Goal: Transaction & Acquisition: Purchase product/service

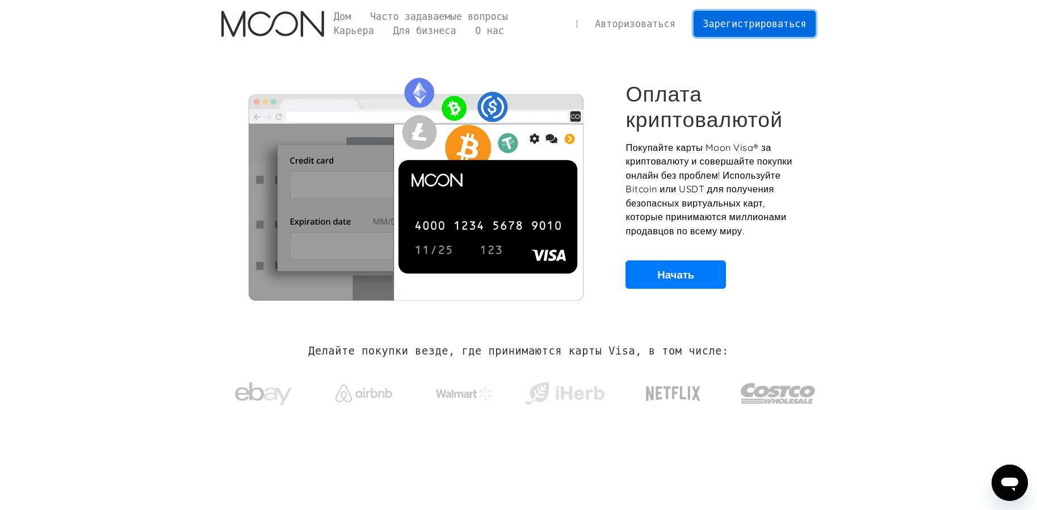
click at [745, 24] on font "Зарегистрироваться" at bounding box center [754, 23] width 103 height 11
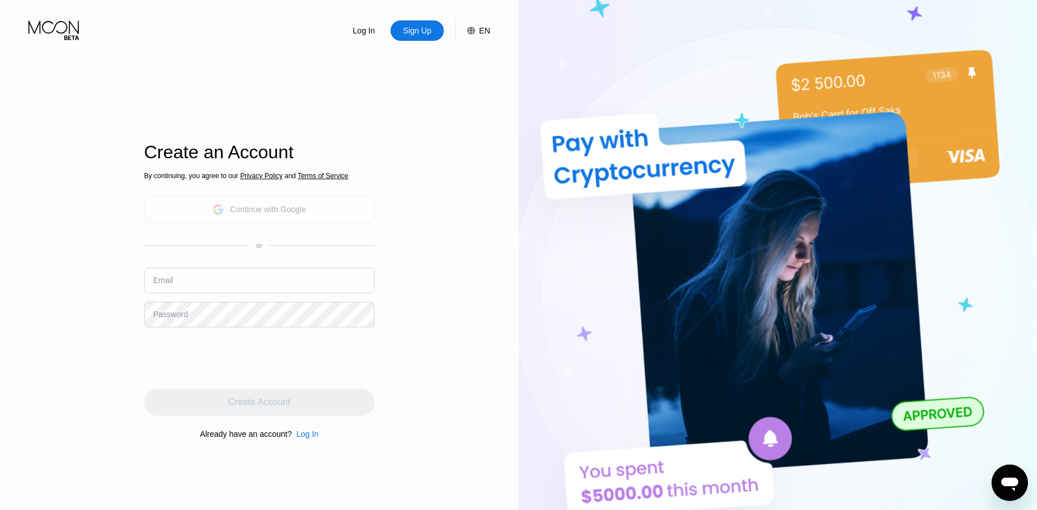
click at [263, 205] on div "Continue with Google" at bounding box center [268, 209] width 76 height 9
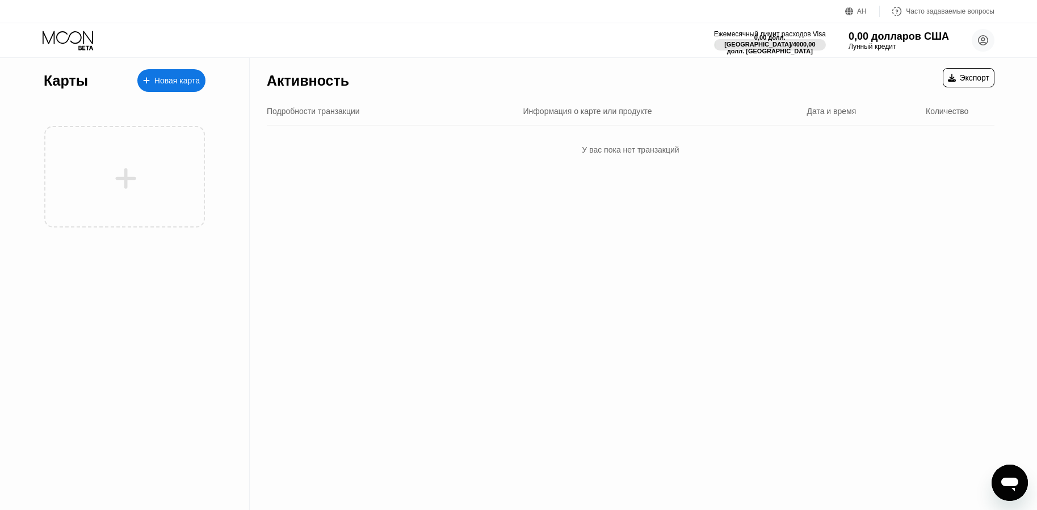
click at [861, 12] on font "АН" at bounding box center [862, 11] width 10 height 8
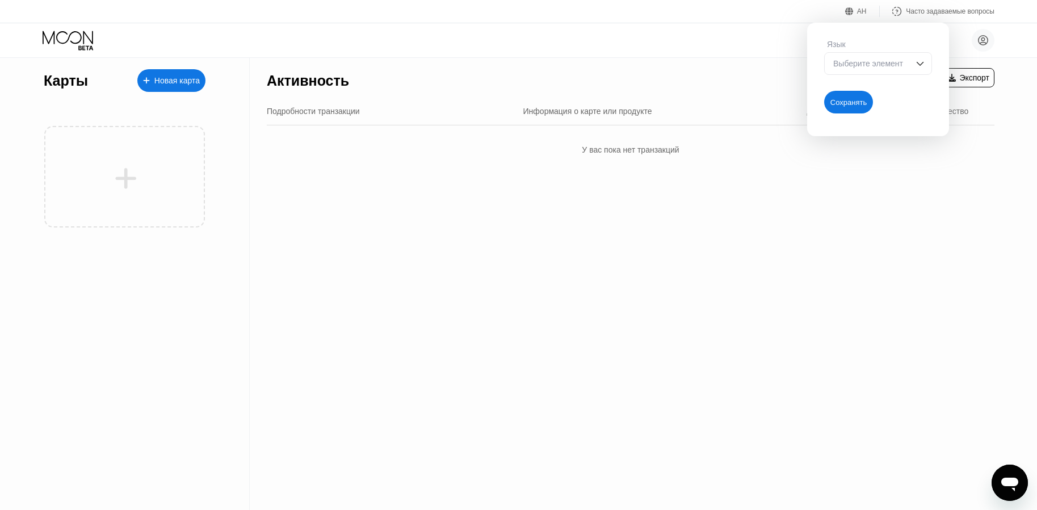
click at [922, 62] on img at bounding box center [919, 63] width 11 height 11
click at [864, 63] on font "Выберите элемент" at bounding box center [868, 63] width 70 height 9
click at [859, 68] on font "Выберите элемент" at bounding box center [868, 63] width 70 height 9
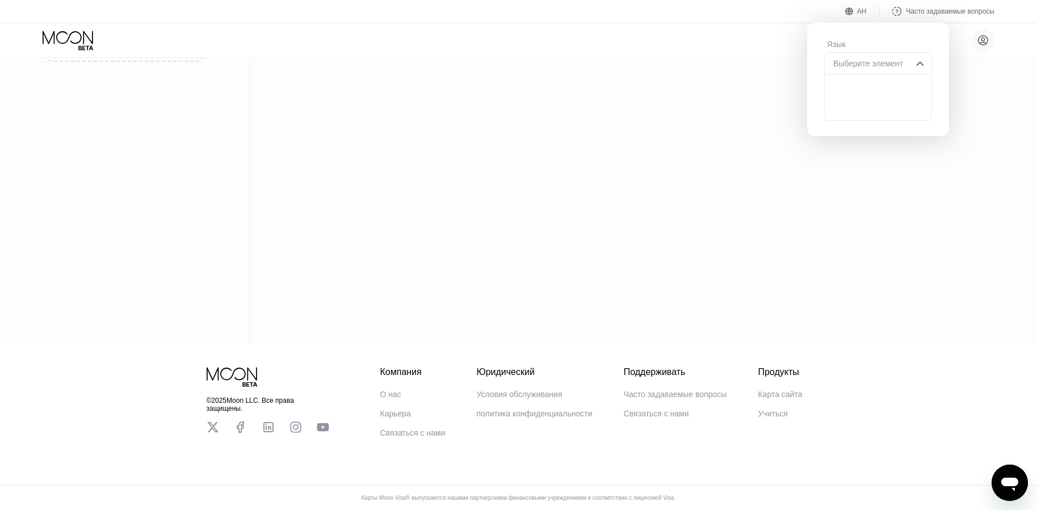
scroll to position [4, 0]
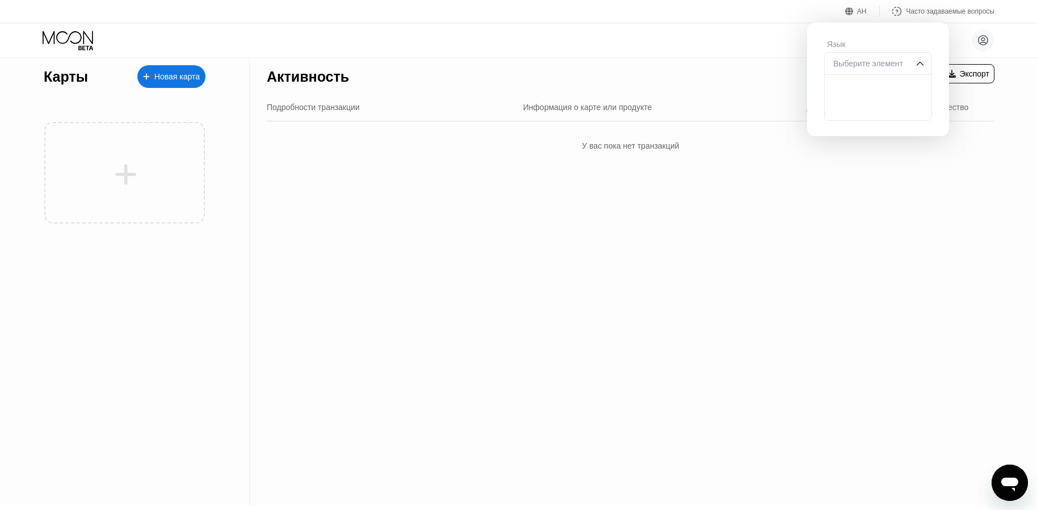
click at [856, 60] on font "Выберите элемент" at bounding box center [868, 63] width 70 height 9
click at [858, 59] on div "Выберите элемент" at bounding box center [878, 63] width 108 height 23
click at [872, 97] on div at bounding box center [878, 86] width 107 height 23
drag, startPoint x: 862, startPoint y: 10, endPoint x: 856, endPoint y: 9, distance: 5.7
click at [861, 10] on font "АН" at bounding box center [862, 11] width 10 height 8
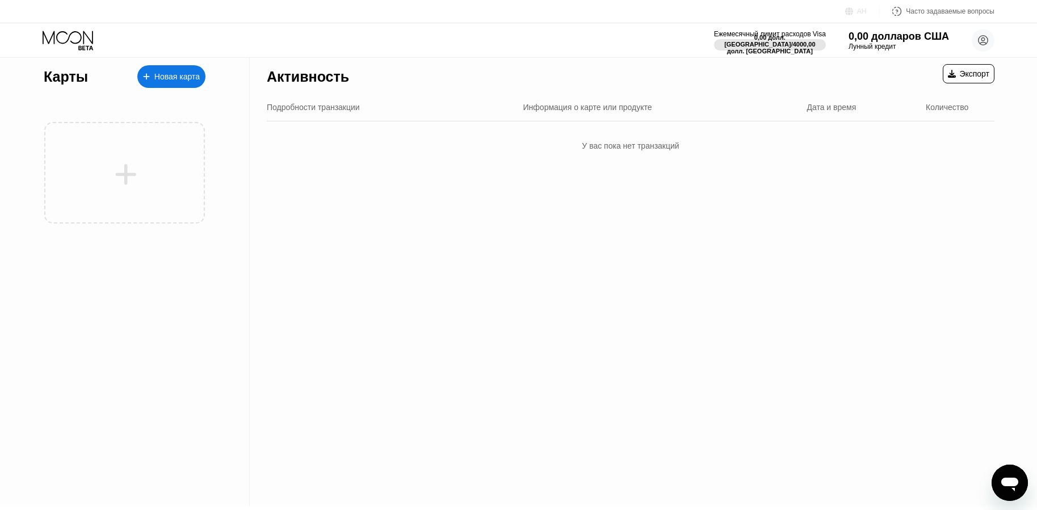
click at [852, 10] on icon at bounding box center [849, 11] width 9 height 9
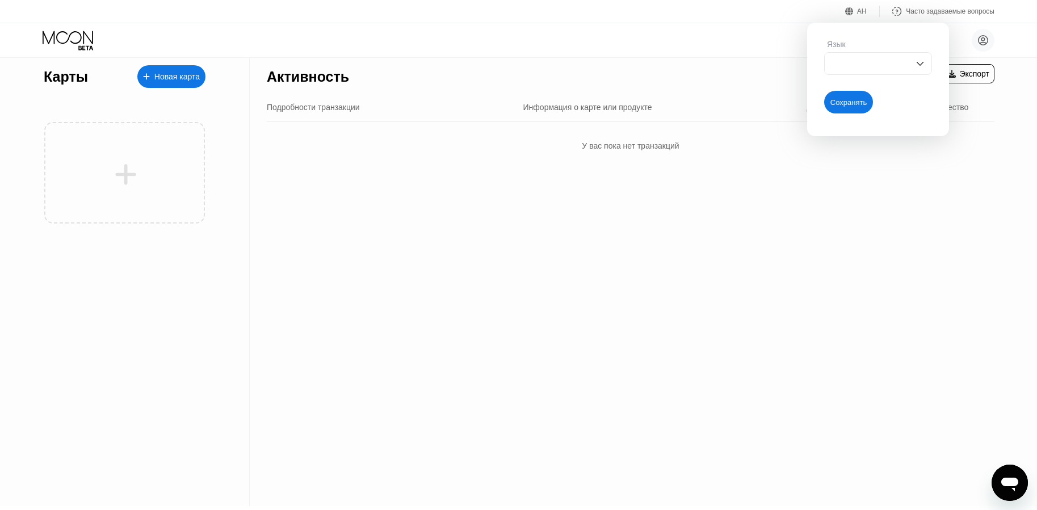
click at [838, 52] on div "Язык" at bounding box center [878, 63] width 108 height 47
click at [920, 65] on img at bounding box center [919, 63] width 11 height 11
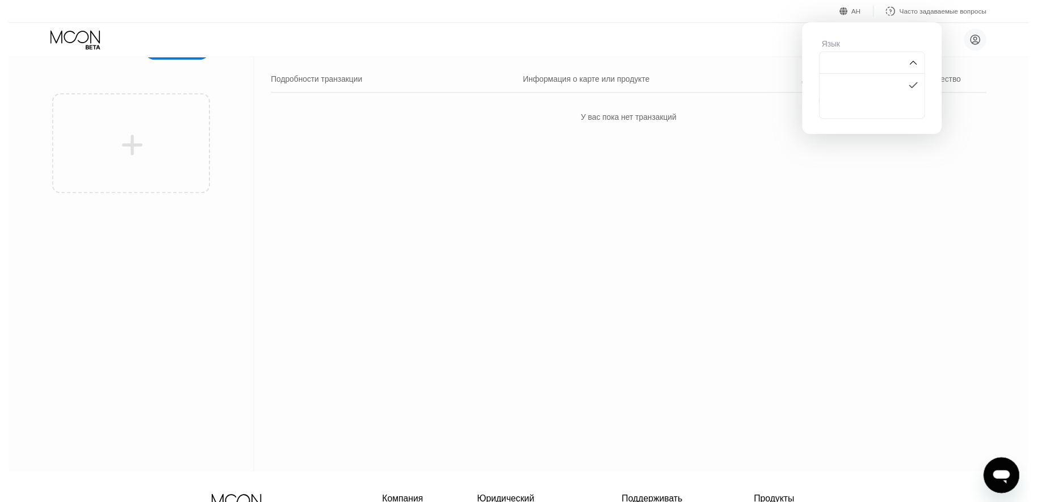
scroll to position [0, 0]
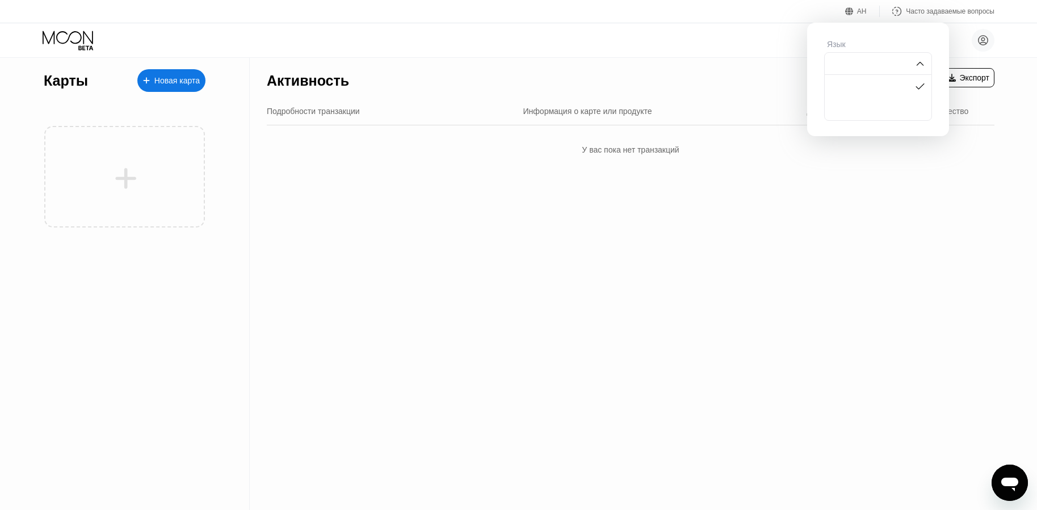
click at [853, 61] on div at bounding box center [878, 63] width 108 height 23
click at [759, 31] on div "Александр А impiramida@gmail.com  Дом Настройки Поддерживать Карьера О нас Вый…" at bounding box center [518, 40] width 1037 height 34
click at [748, 24] on div "Александр А impiramida@gmail.com  Дом Настройки Поддерживать Карьера О нас Вый…" at bounding box center [518, 40] width 1037 height 34
click at [157, 76] on font "Новая карта" at bounding box center [176, 80] width 45 height 9
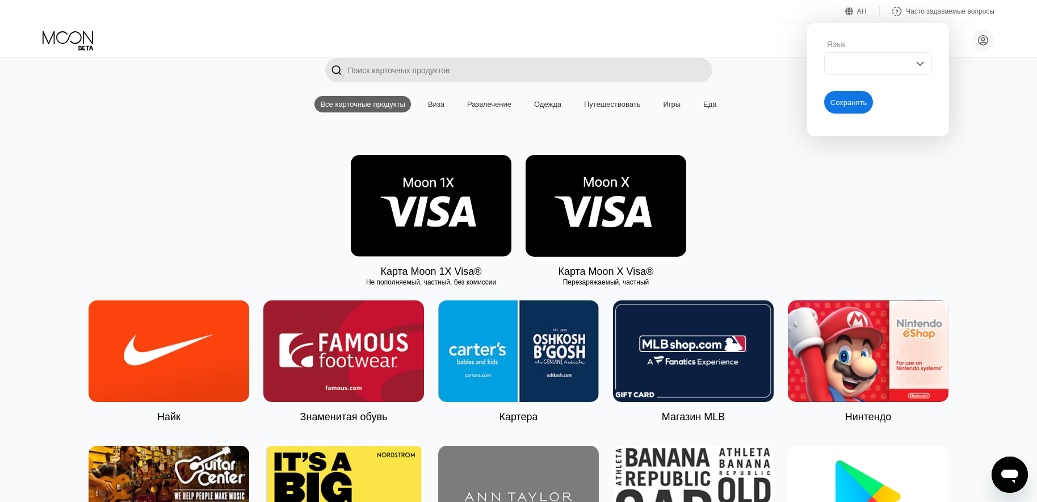
scroll to position [114, 0]
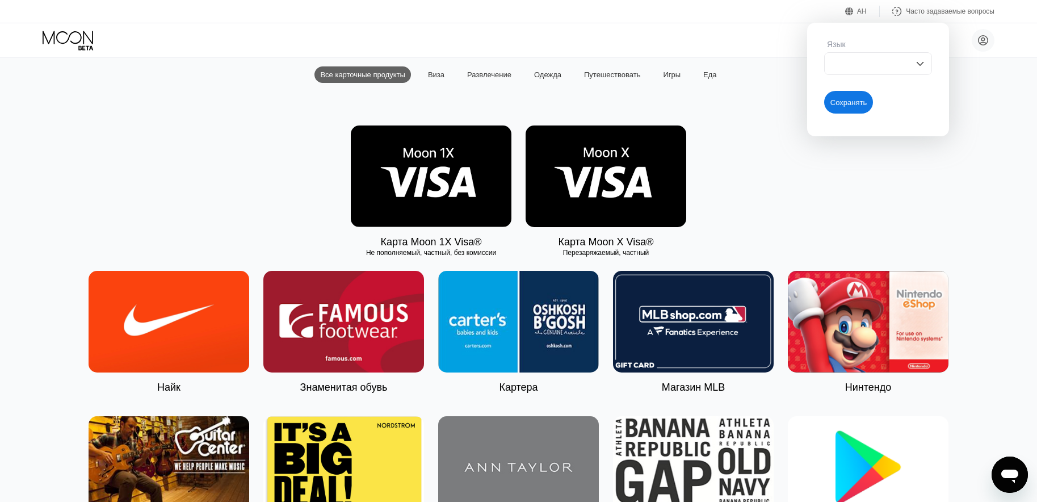
click at [397, 175] on img at bounding box center [431, 176] width 161 height 102
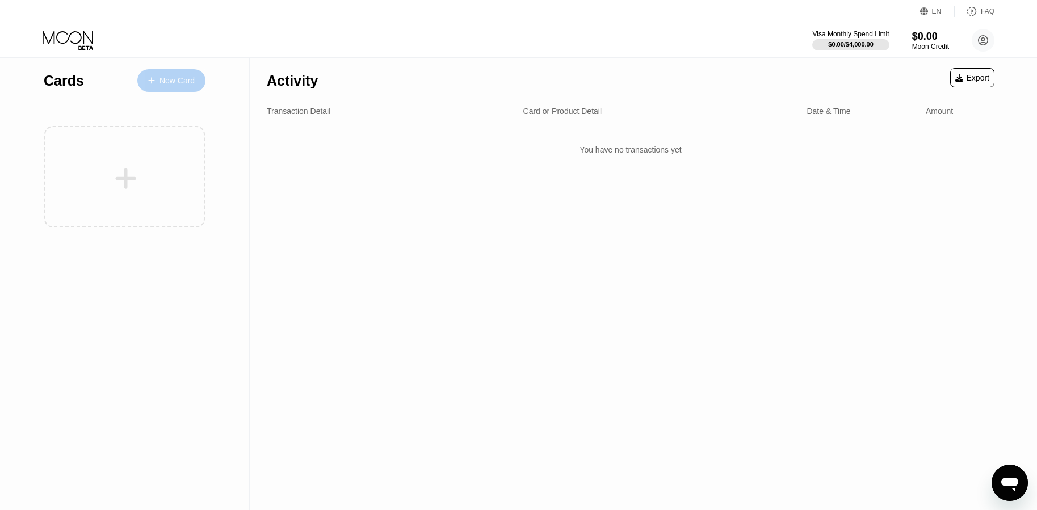
click at [183, 82] on div "New Card" at bounding box center [177, 81] width 35 height 10
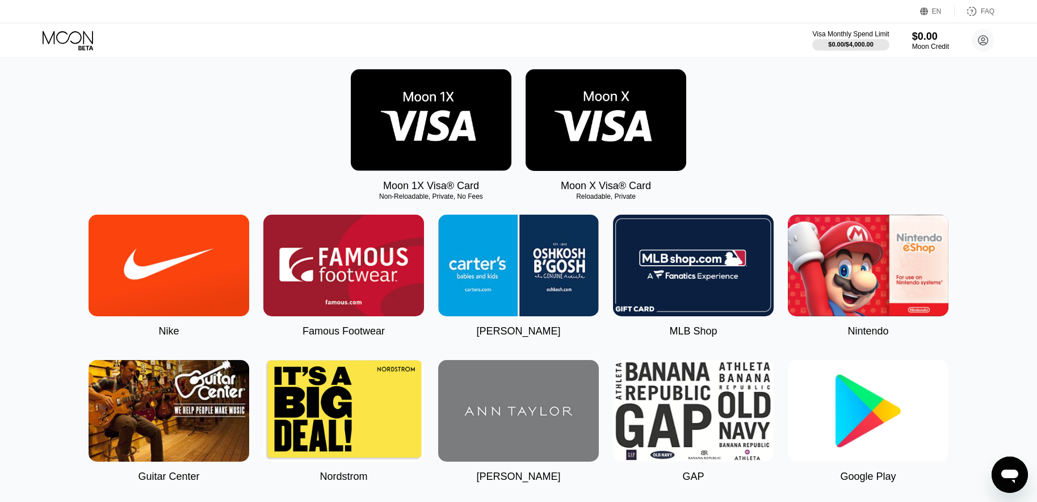
scroll to position [170, 0]
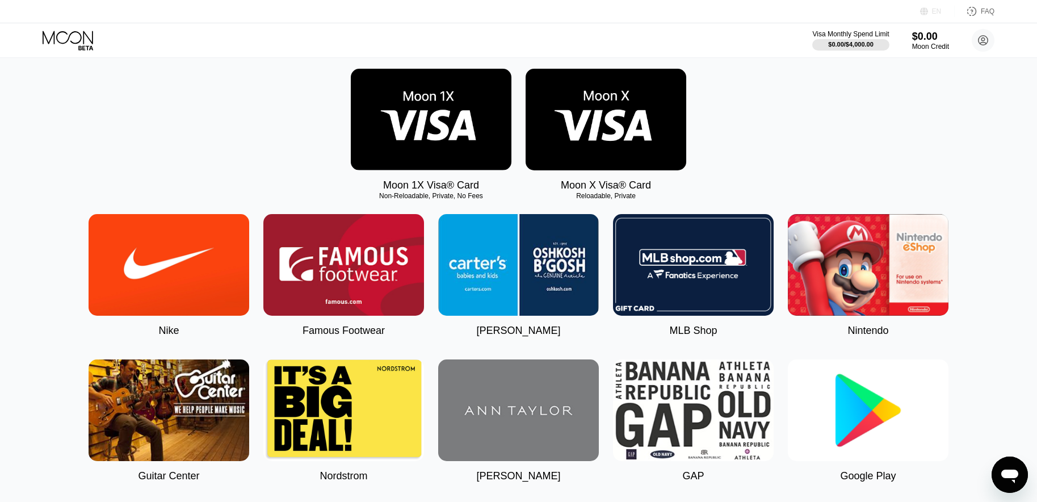
click at [942, 12] on div "EN" at bounding box center [937, 11] width 35 height 11
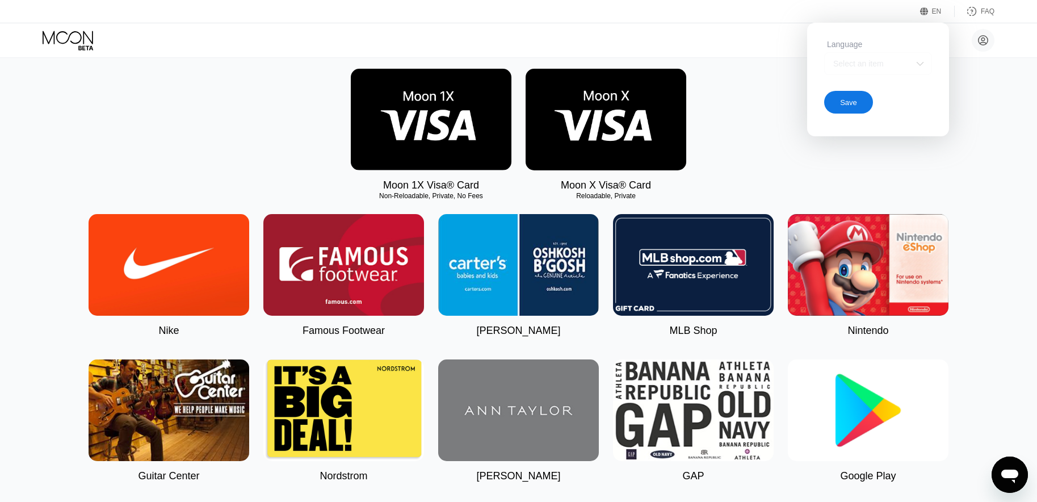
click at [920, 65] on img at bounding box center [919, 63] width 11 height 11
click at [844, 61] on div "Select an item" at bounding box center [869, 63] width 78 height 9
click at [967, 124] on div "Moon 1X Visa® Card Non-Reloadable, Private, No Fees Moon X Visa® Card Reloadabl…" at bounding box center [519, 130] width 1012 height 123
click at [623, 137] on img at bounding box center [606, 120] width 161 height 102
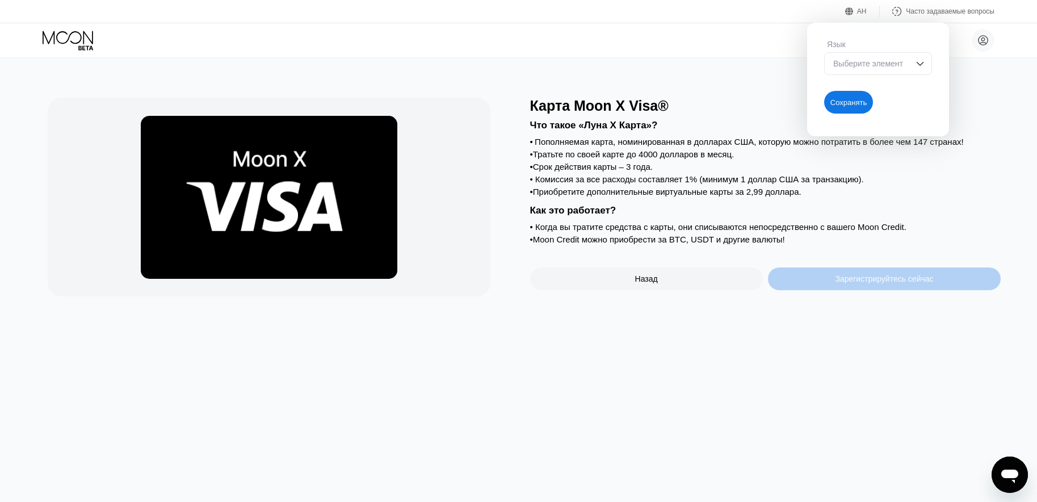
click at [860, 283] on font "Зарегистрируйтесь сейчас" at bounding box center [884, 278] width 98 height 9
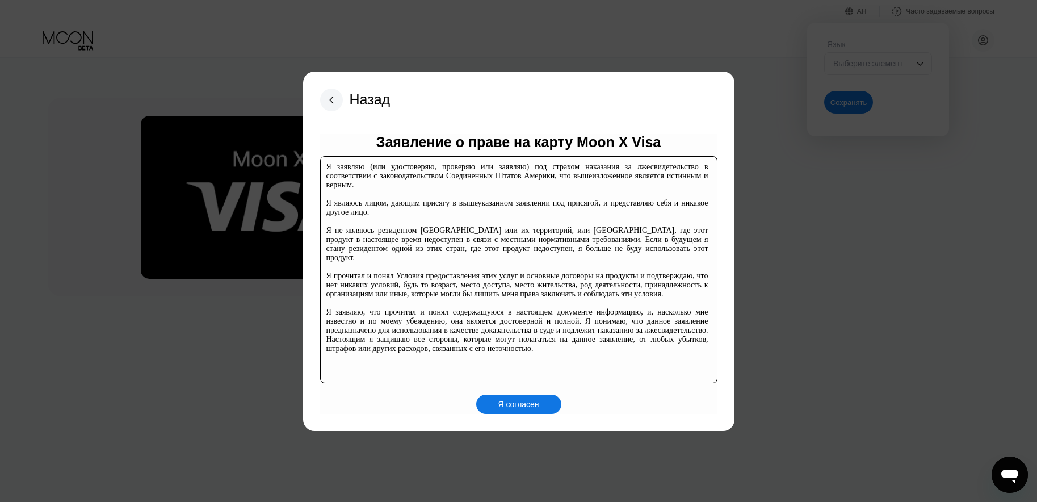
click at [332, 96] on icon at bounding box center [331, 99] width 3 height 6
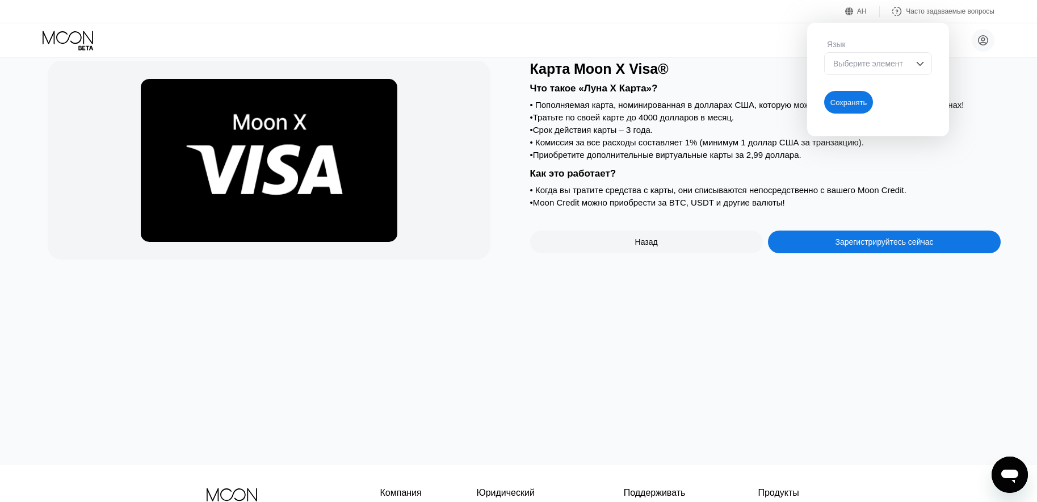
scroll to position [57, 0]
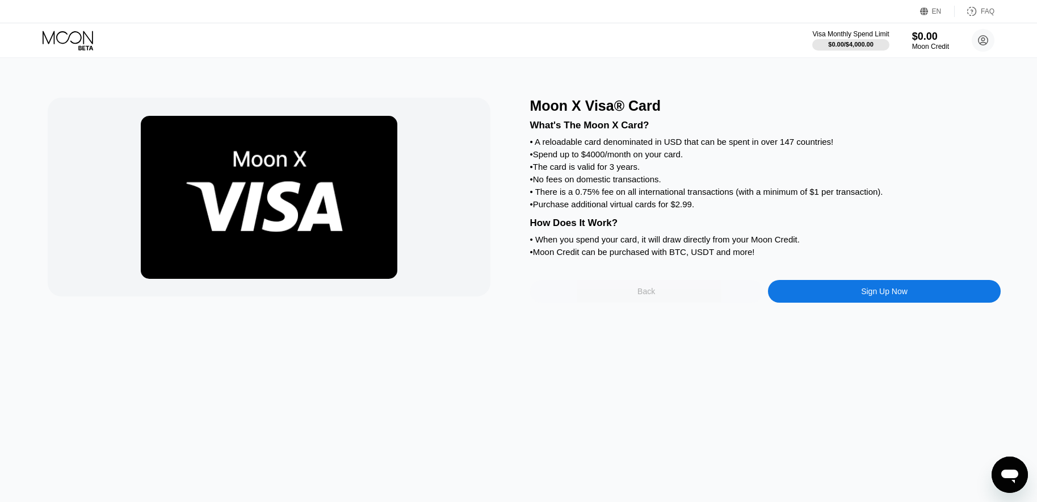
click at [654, 296] on div "Back" at bounding box center [646, 291] width 18 height 9
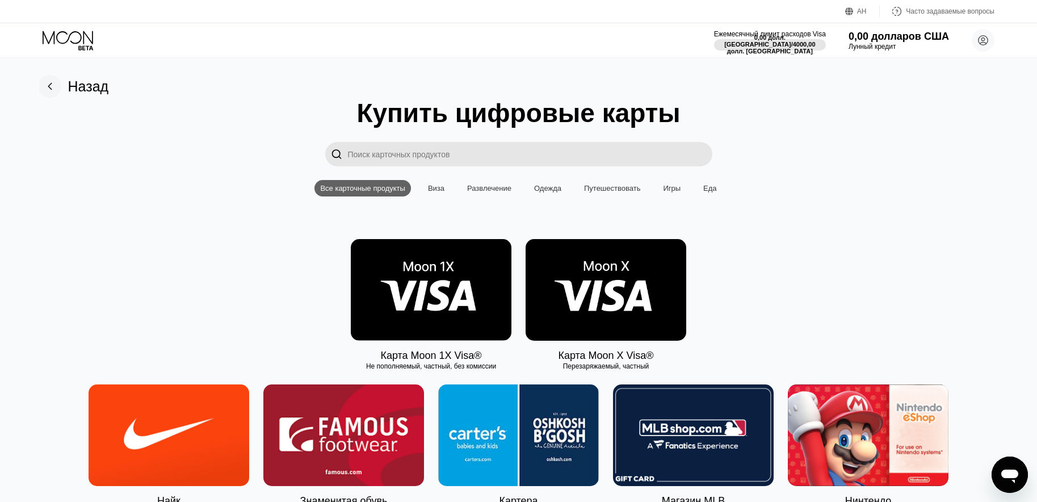
click at [440, 192] on font "Виза" at bounding box center [436, 188] width 16 height 9
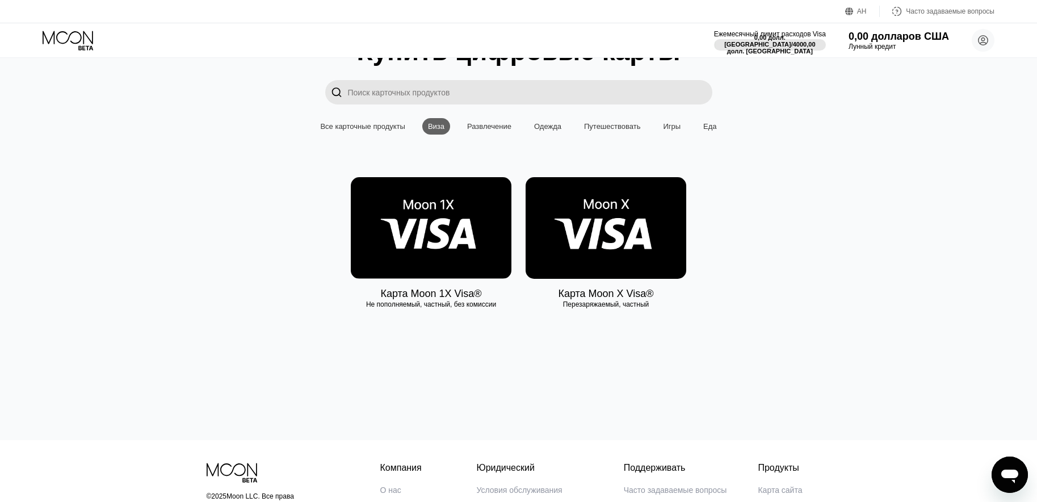
scroll to position [4, 0]
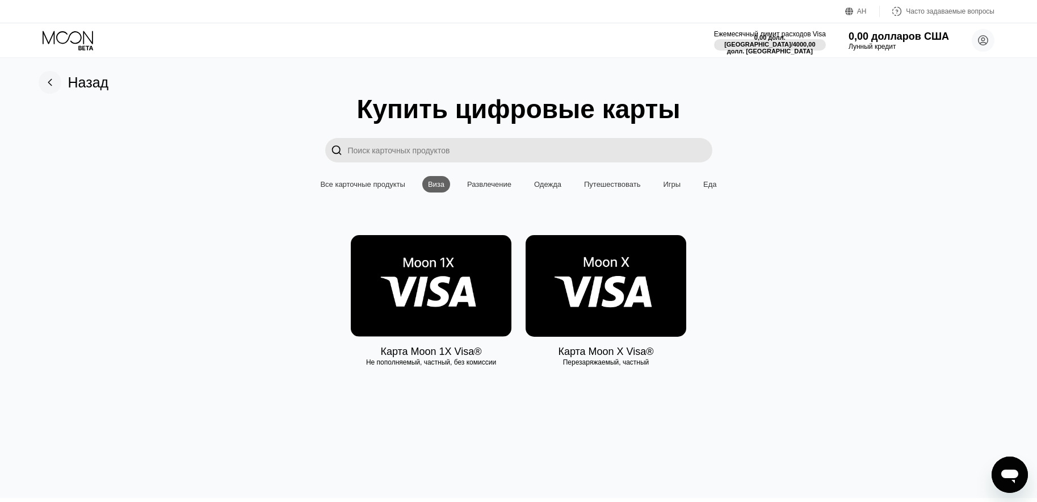
click at [498, 188] on font "Развлечение" at bounding box center [489, 184] width 44 height 9
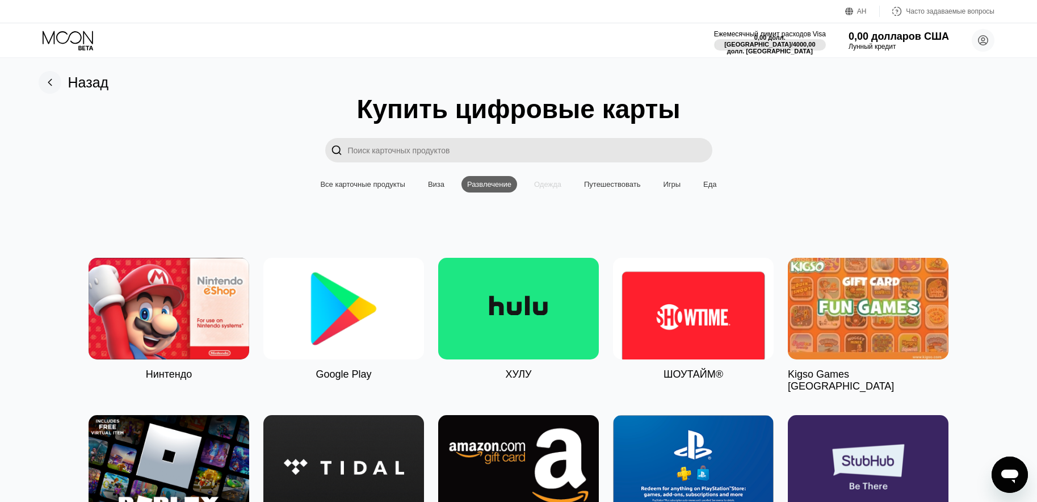
click at [537, 187] on font "Одежда" at bounding box center [547, 184] width 27 height 9
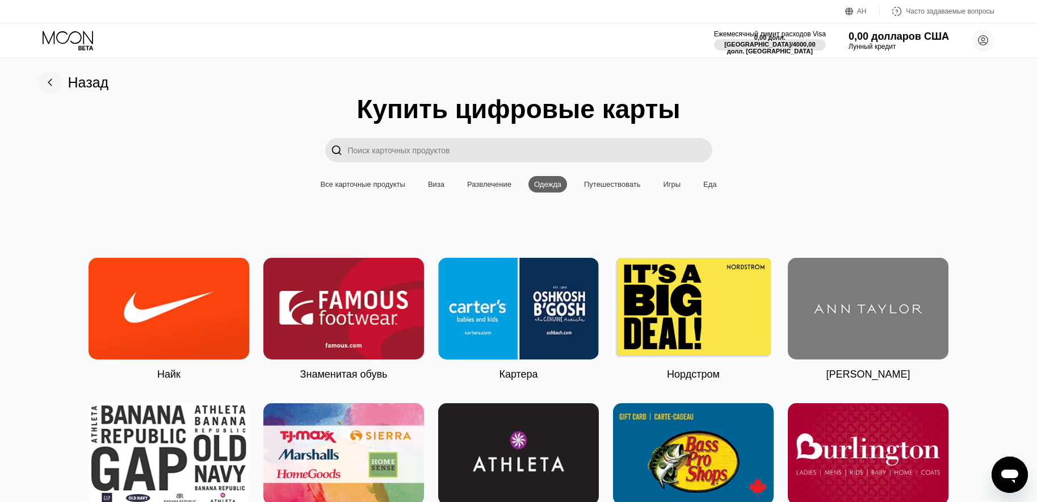
click at [374, 187] on font "Все карточные продукты" at bounding box center [362, 184] width 85 height 9
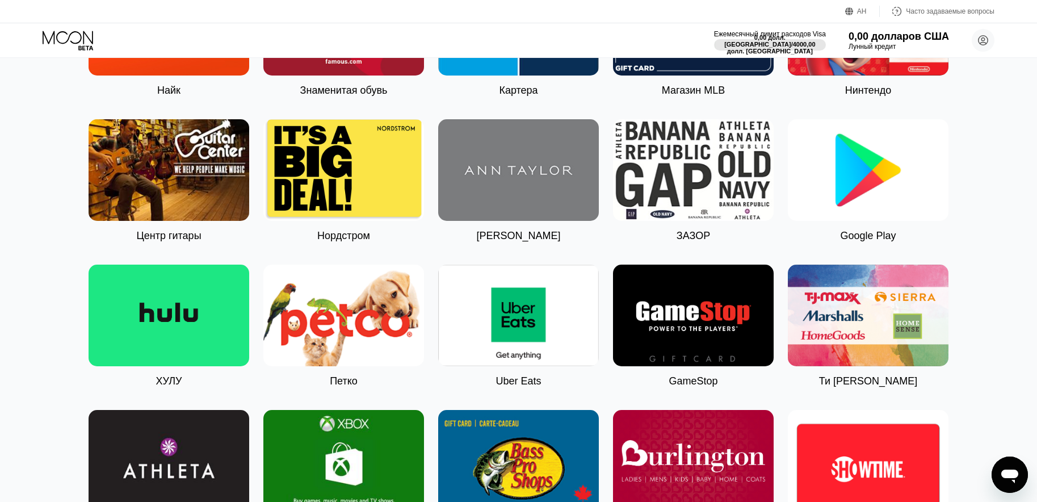
scroll to position [515, 0]
